Goal: Navigation & Orientation: Find specific page/section

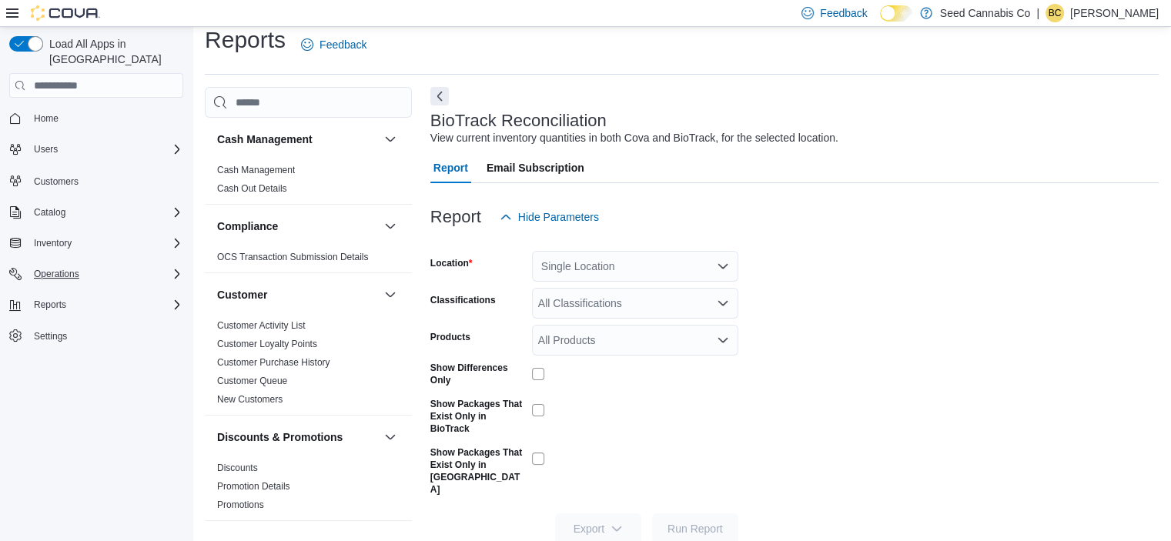
scroll to position [24, 0]
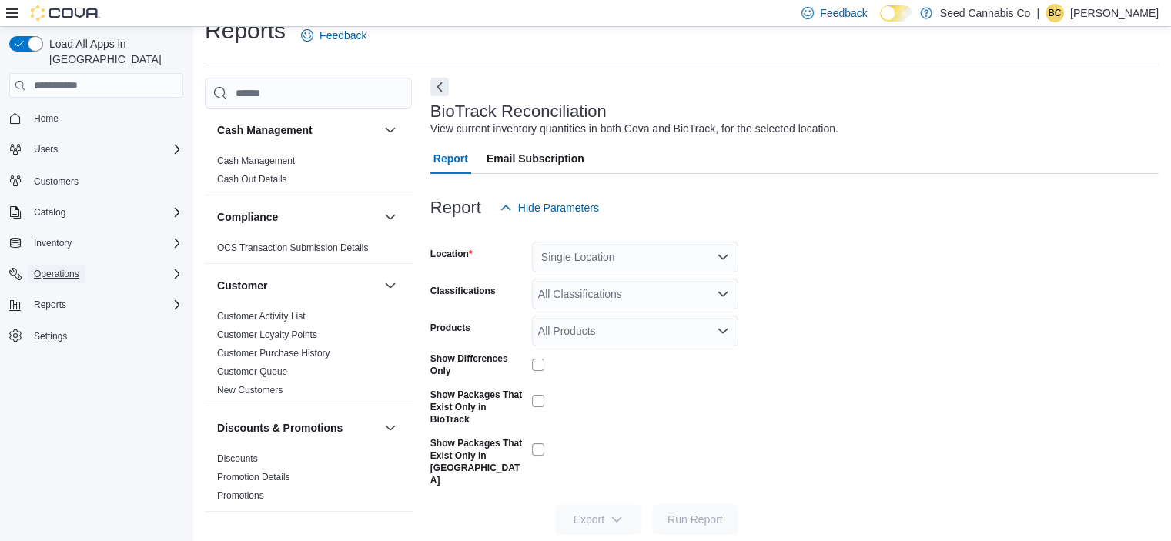
click at [62, 268] on span "Operations" at bounding box center [56, 274] width 45 height 12
click at [55, 290] on span "Cash Management" at bounding box center [67, 296] width 78 height 12
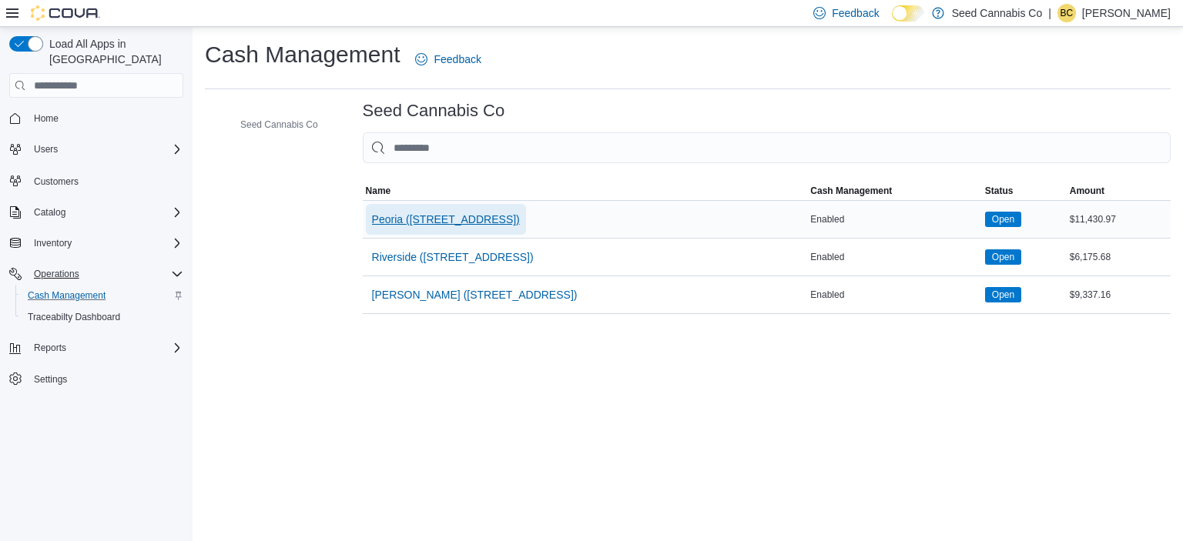
click at [390, 219] on span "Peoria ([STREET_ADDRESS])" at bounding box center [446, 219] width 148 height 15
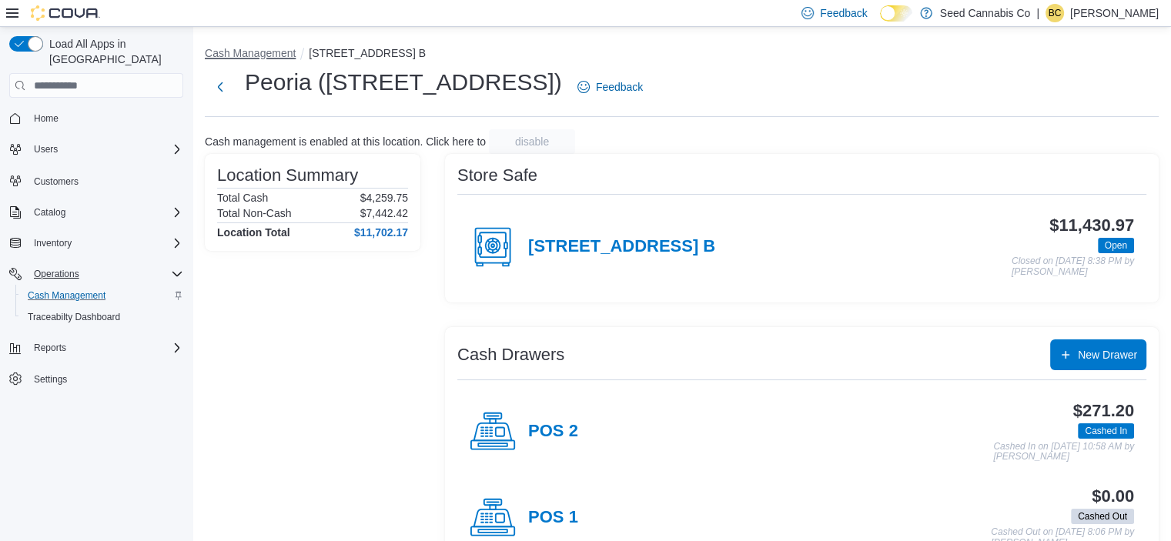
click at [265, 55] on button "Cash Management" at bounding box center [250, 53] width 91 height 12
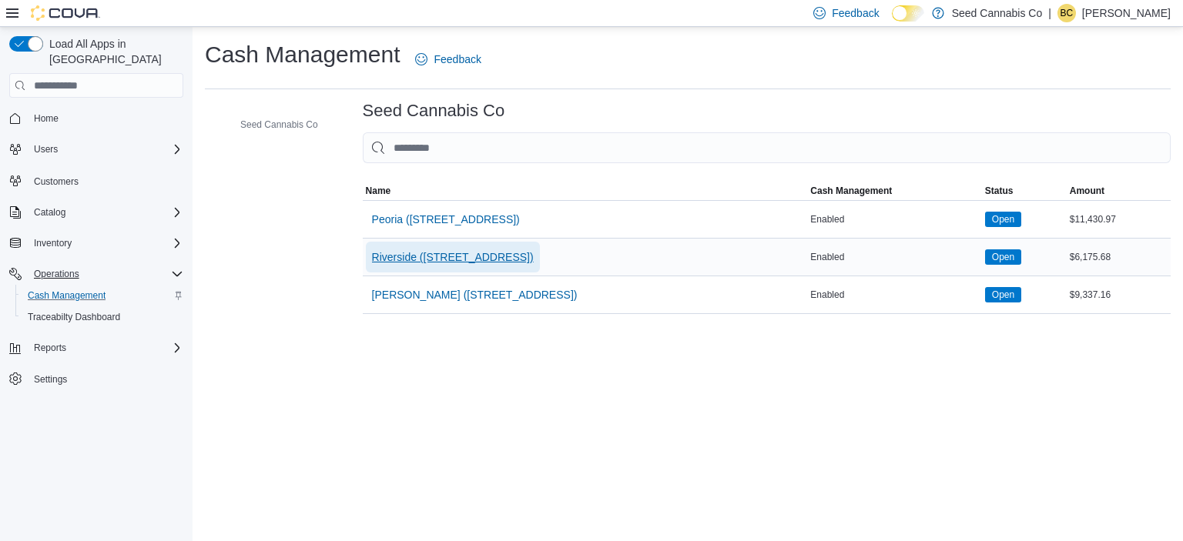
click at [460, 252] on span "Riverside ([STREET_ADDRESS])" at bounding box center [453, 256] width 162 height 15
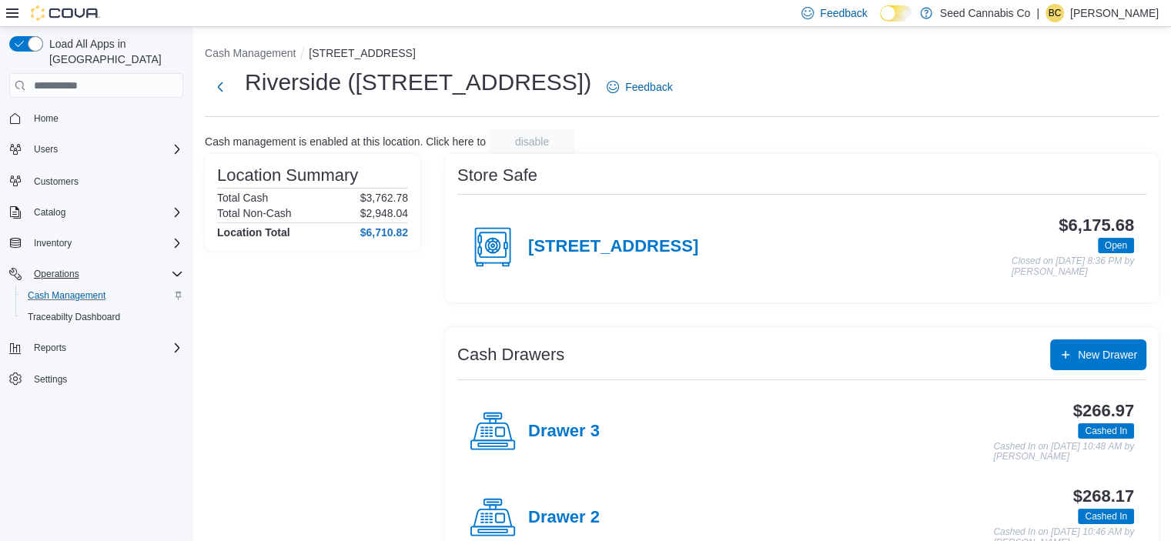
click at [273, 45] on li "Cash Management" at bounding box center [257, 52] width 104 height 15
click at [273, 52] on button "Cash Management" at bounding box center [250, 53] width 91 height 12
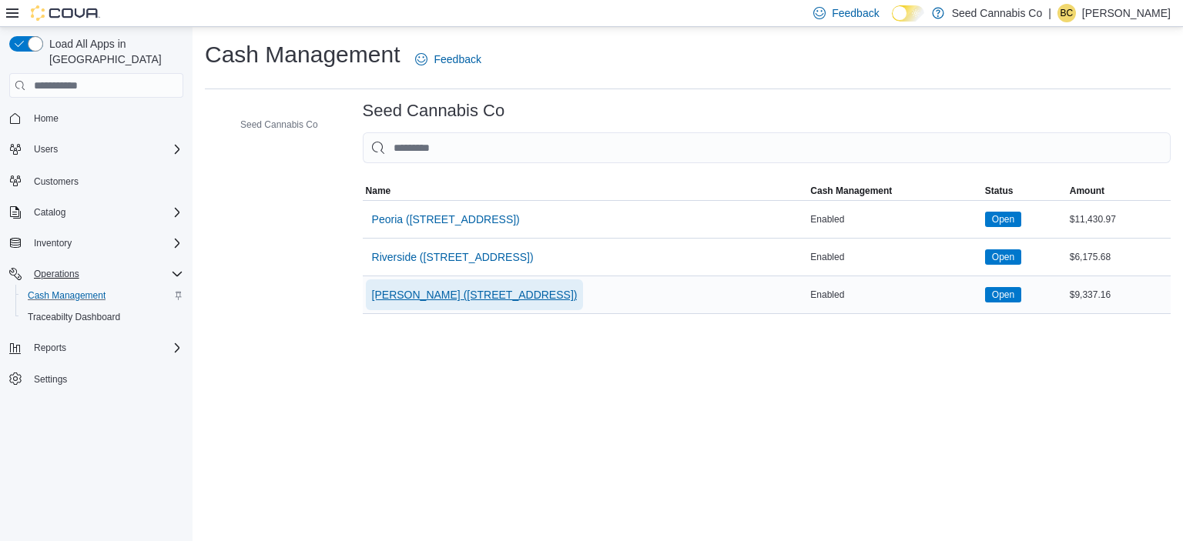
click at [383, 293] on span "[PERSON_NAME] ([STREET_ADDRESS])" at bounding box center [475, 294] width 206 height 15
